Goal: Entertainment & Leisure: Consume media (video, audio)

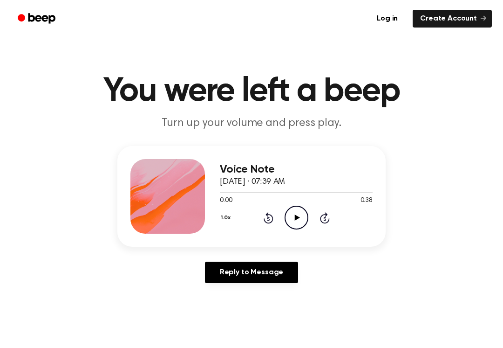
click at [291, 209] on icon "Play Audio" at bounding box center [297, 218] width 24 height 24
click at [297, 203] on div "0:08 0:38" at bounding box center [296, 201] width 153 height 10
click at [302, 220] on icon "Pause Audio" at bounding box center [297, 218] width 24 height 24
click at [306, 218] on icon "Play Audio" at bounding box center [297, 218] width 24 height 24
click at [295, 213] on icon "Pause Audio" at bounding box center [297, 218] width 24 height 24
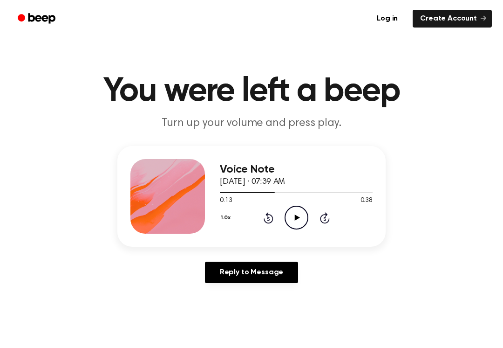
click at [288, 210] on icon "Play Audio" at bounding box center [297, 218] width 24 height 24
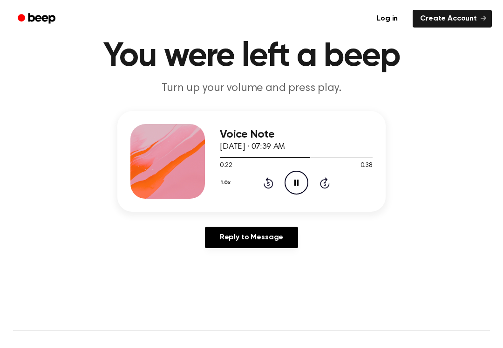
scroll to position [36, 0]
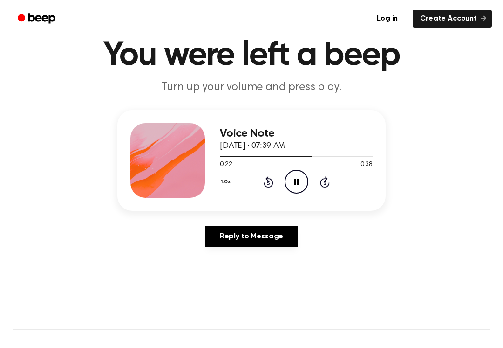
click at [298, 176] on icon "Pause Audio" at bounding box center [297, 182] width 24 height 24
click at [289, 173] on icon "Play Audio" at bounding box center [297, 182] width 24 height 24
click at [304, 174] on icon "Pause Audio" at bounding box center [297, 182] width 24 height 24
click at [302, 180] on icon "Play Audio" at bounding box center [297, 182] width 24 height 24
click at [298, 176] on icon "Pause Audio" at bounding box center [297, 182] width 24 height 24
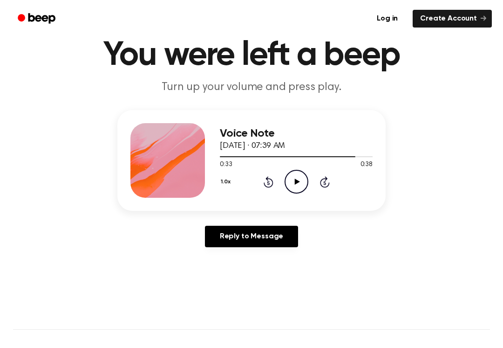
click at [290, 178] on icon "Play Audio" at bounding box center [297, 182] width 24 height 24
click at [299, 172] on icon "Pause Audio" at bounding box center [297, 182] width 24 height 24
click at [286, 175] on icon "Play Audio" at bounding box center [297, 182] width 24 height 24
click at [303, 179] on icon "Pause Audio" at bounding box center [297, 182] width 24 height 24
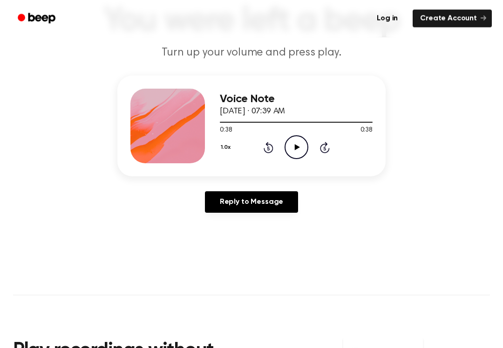
click at [305, 139] on circle at bounding box center [296, 147] width 23 height 23
